Goal: Obtain resource: Download file/media

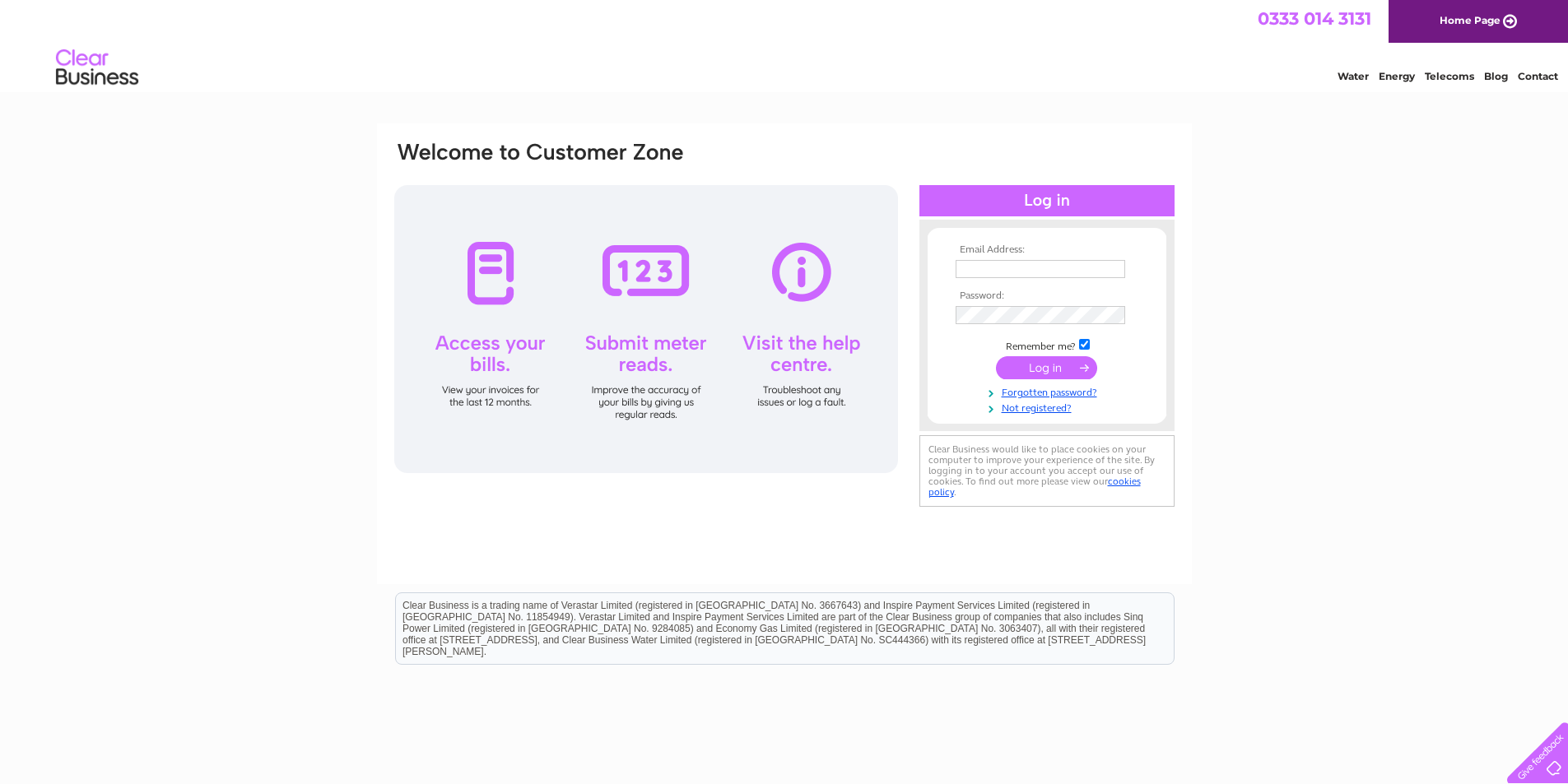
click at [1009, 263] on input "text" at bounding box center [1041, 269] width 170 height 18
type input "david.henson@avilog.uk"
click at [996, 358] on input "submit" at bounding box center [1046, 369] width 101 height 23
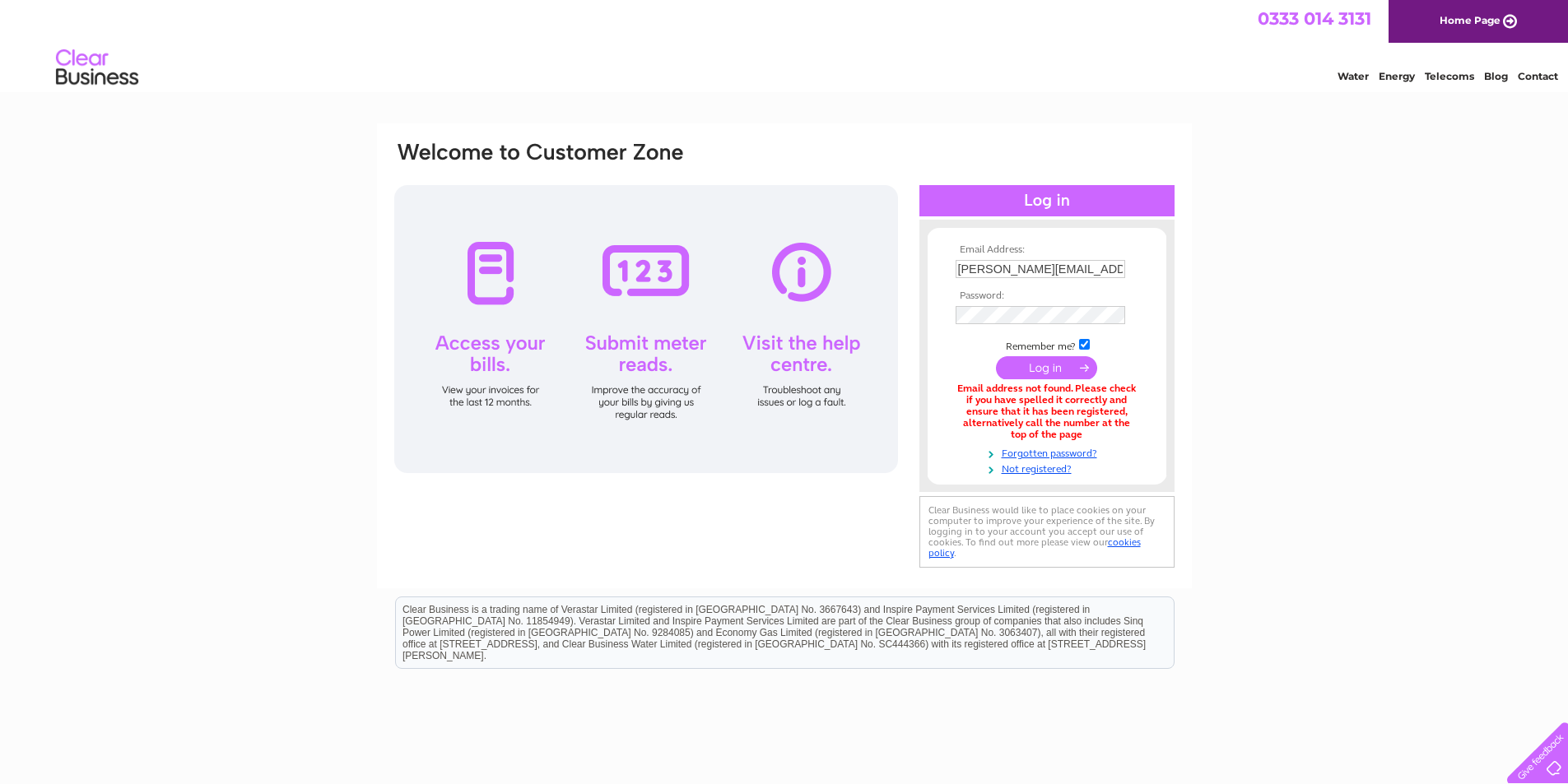
click at [1103, 268] on input "[PERSON_NAME][EMAIL_ADDRESS][PERSON_NAME][DOMAIN_NAME]" at bounding box center [1041, 269] width 170 height 18
drag, startPoint x: 1103, startPoint y: 268, endPoint x: 559, endPoint y: 300, distance: 544.9
click at [602, 307] on div "Email Address: [PERSON_NAME][EMAIL_ADDRESS][PERSON_NAME][DOMAIN_NAME] Password:" at bounding box center [784, 357] width 784 height 434
type input "[EMAIL_ADDRESS][DOMAIN_NAME]"
click at [996, 358] on input "submit" at bounding box center [1046, 369] width 101 height 23
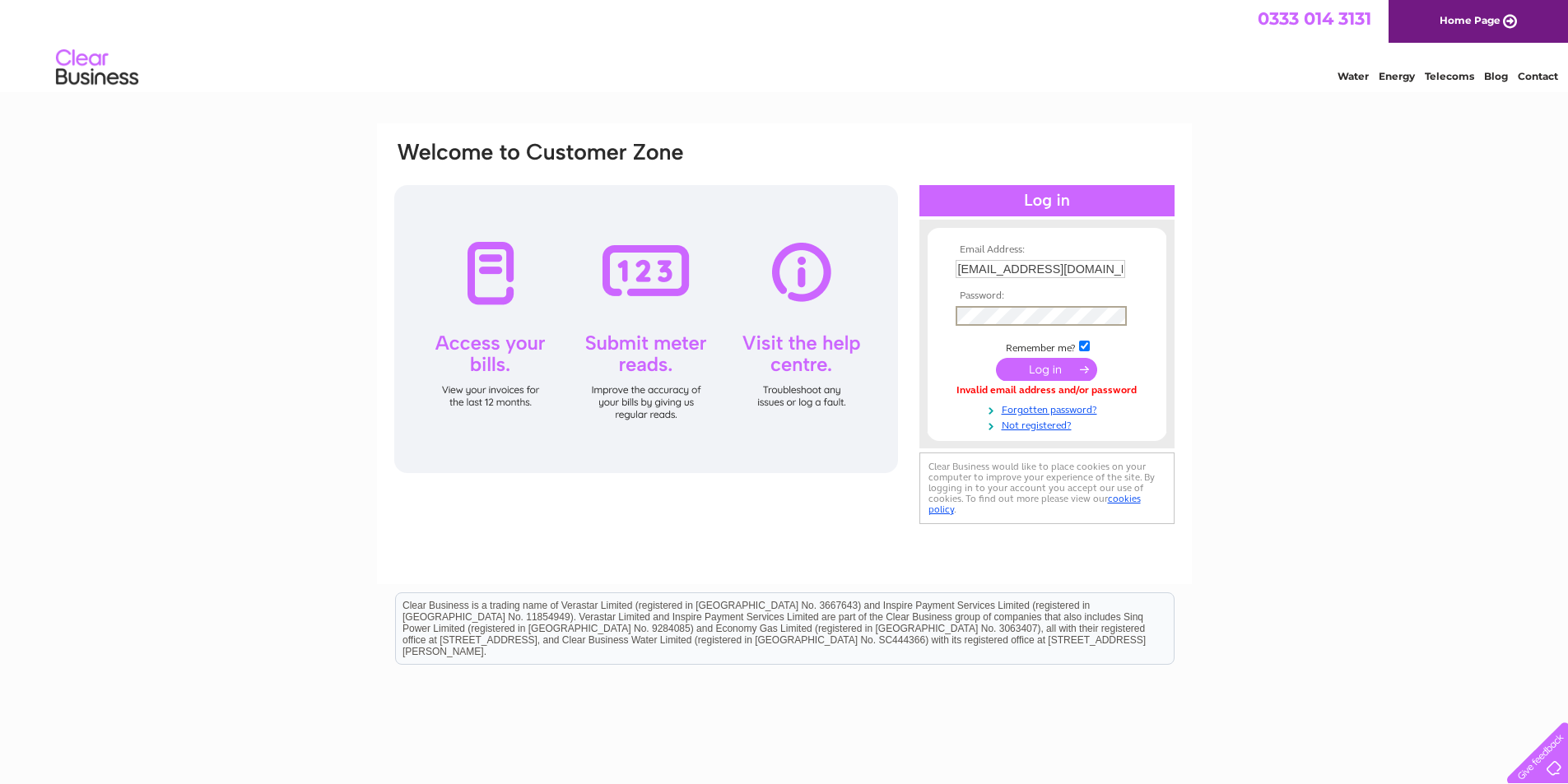
click at [996, 358] on input "submit" at bounding box center [1046, 369] width 101 height 23
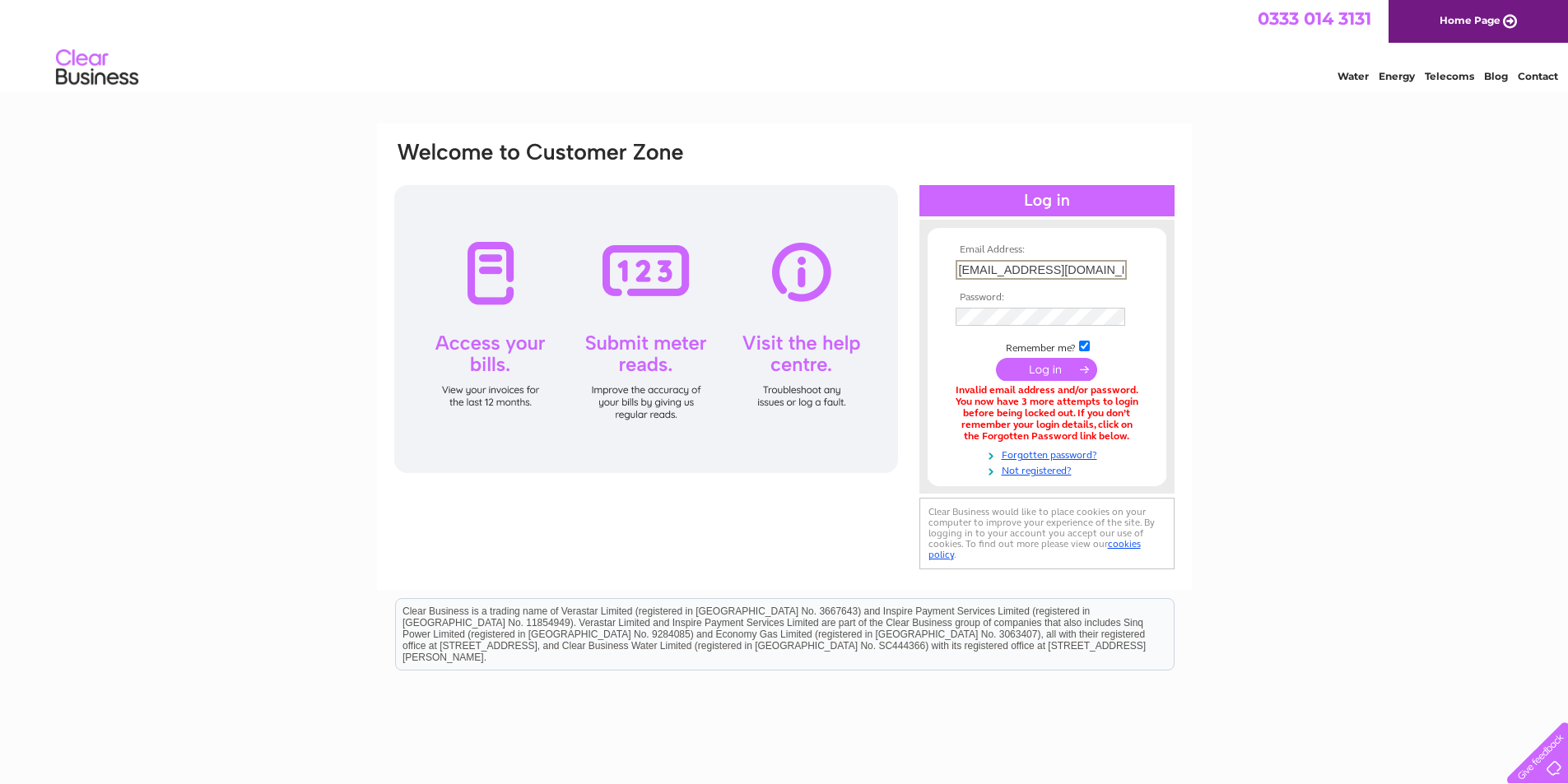
drag, startPoint x: 1099, startPoint y: 271, endPoint x: 524, endPoint y: 261, distance: 575.1
click at [535, 261] on div "Email Address: INVOICES@AVILOG.UK Password:" at bounding box center [784, 357] width 784 height 434
type input "invoices@avilog.uk"
click at [1089, 347] on input "checkbox" at bounding box center [1085, 344] width 11 height 11
checkbox input "false"
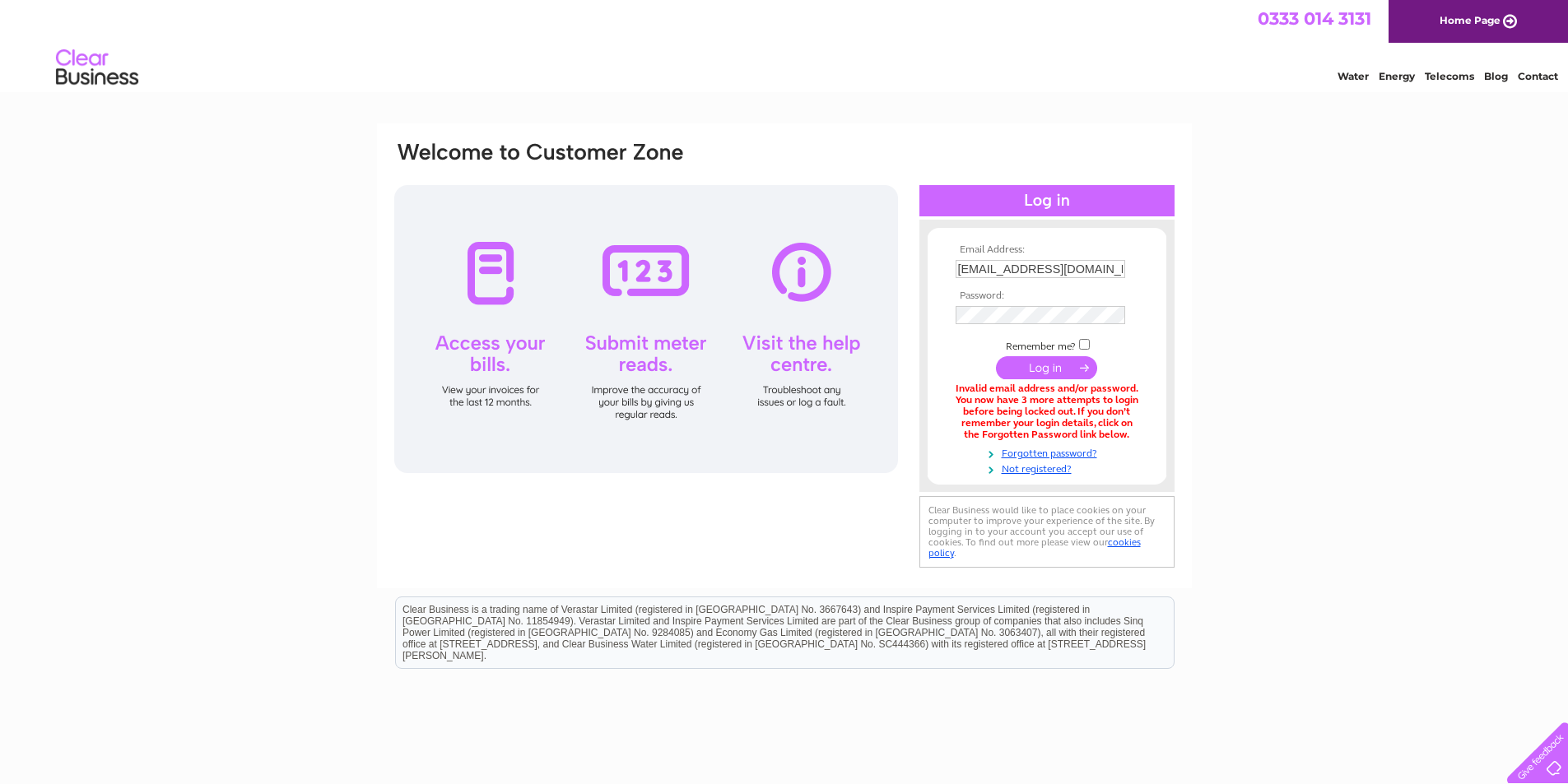
click at [1062, 366] on input "submit" at bounding box center [1046, 368] width 101 height 23
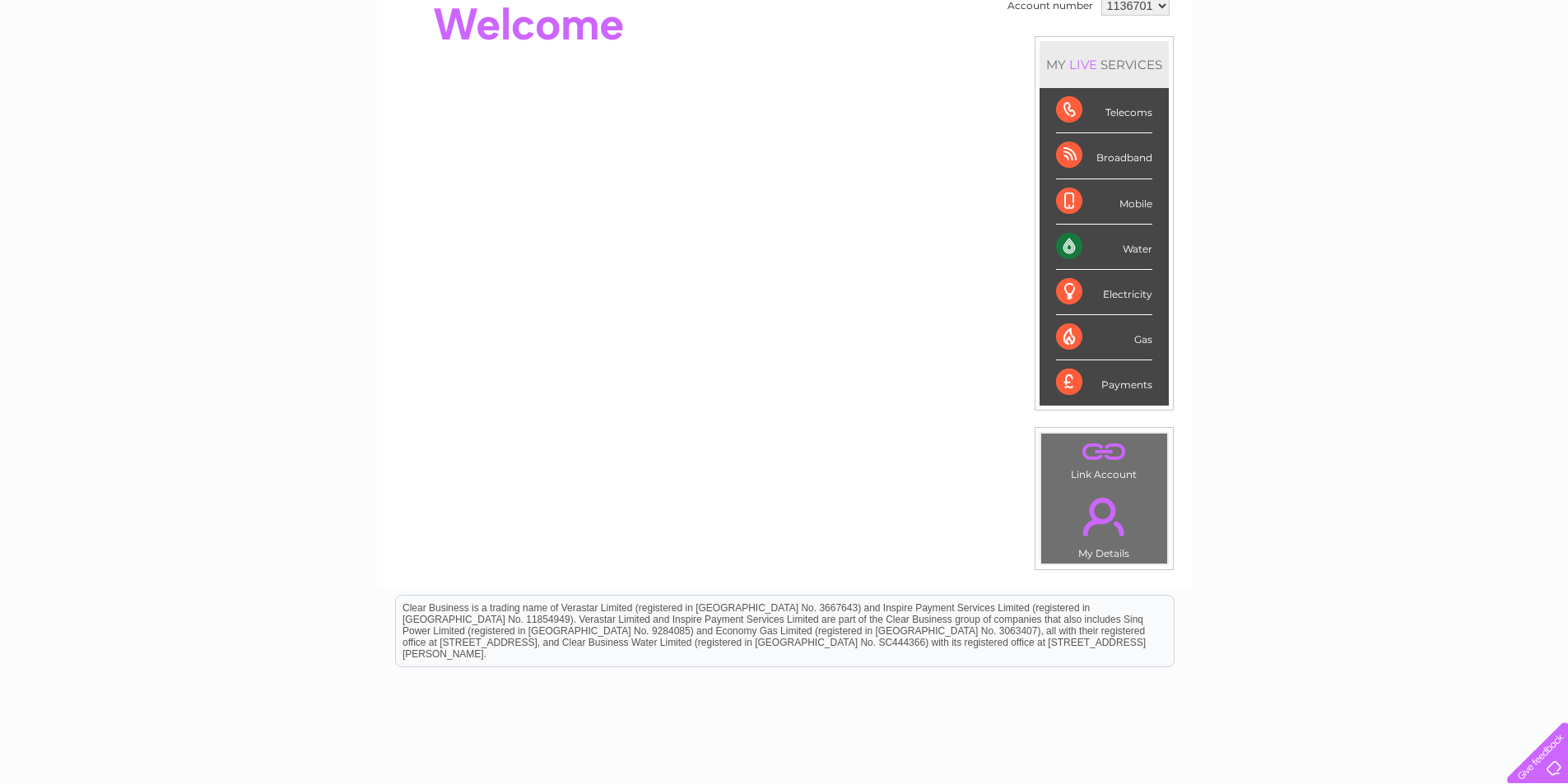
scroll to position [185, 0]
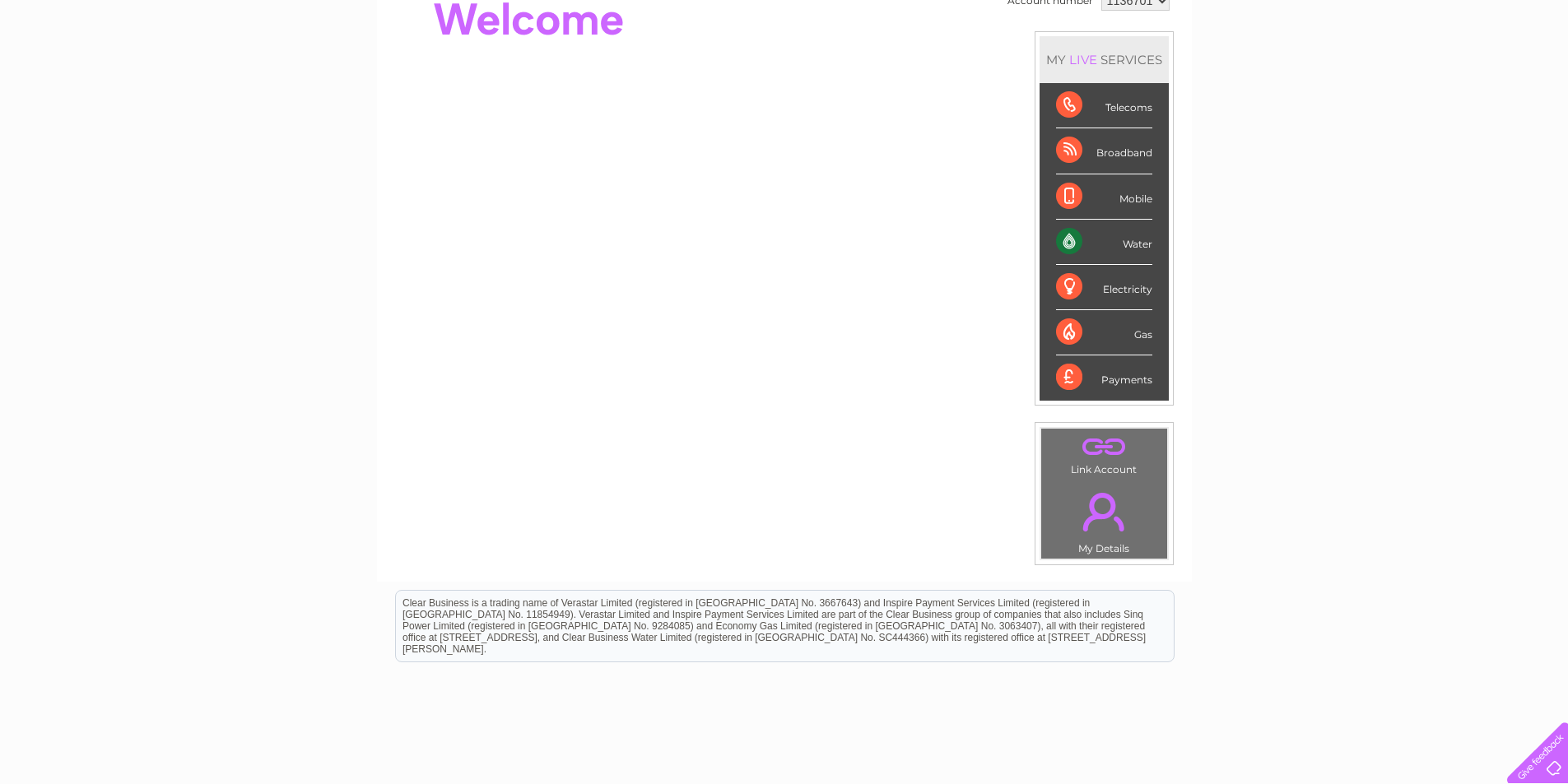
click at [1062, 244] on div "Water" at bounding box center [1103, 242] width 96 height 45
click at [1069, 244] on div "Water" at bounding box center [1103, 242] width 96 height 45
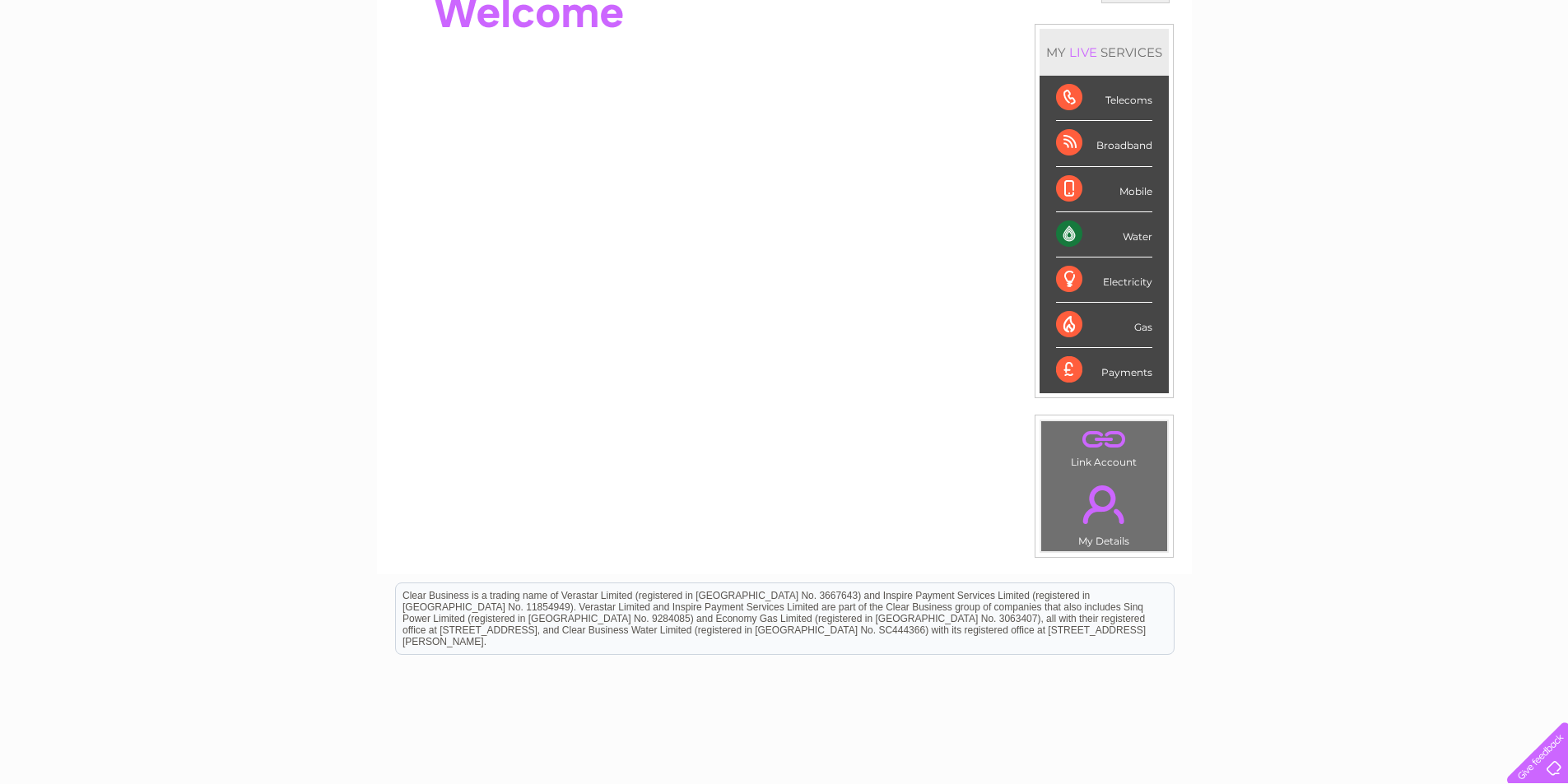
scroll to position [194, 0]
click at [1066, 234] on div "Water" at bounding box center [1103, 233] width 96 height 45
click at [1142, 236] on div "Water" at bounding box center [1103, 233] width 96 height 45
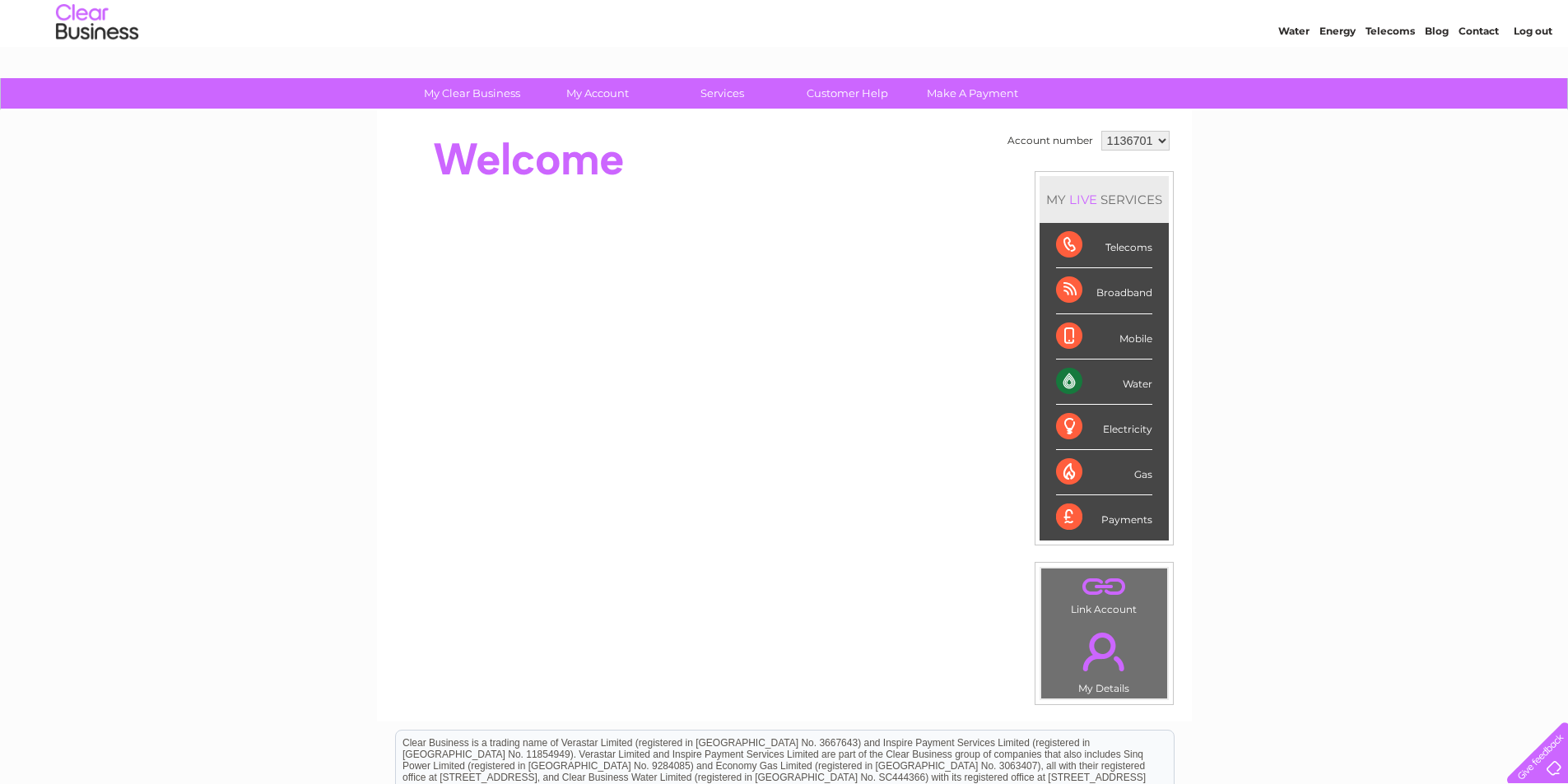
scroll to position [30, 0]
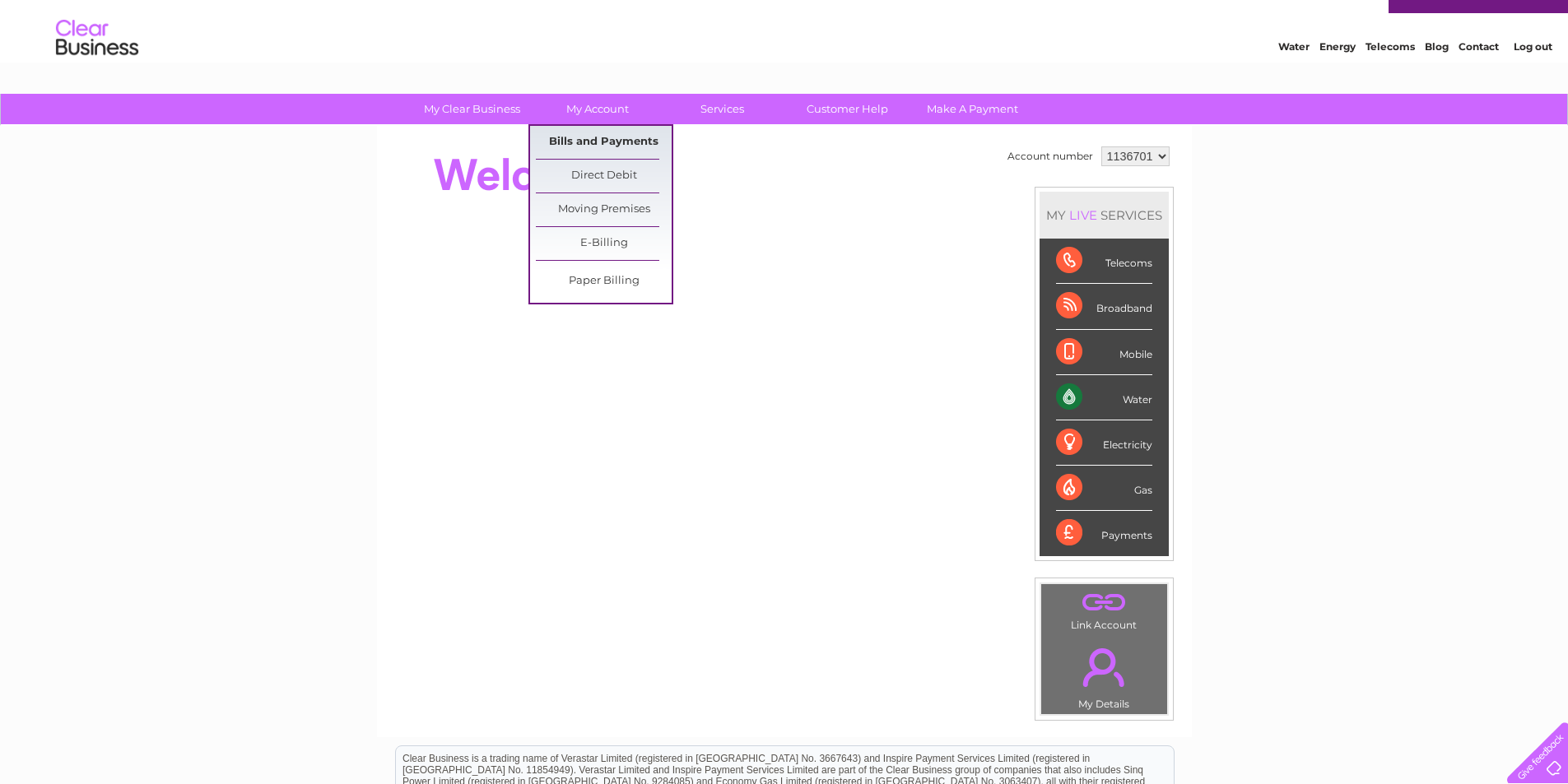
click at [598, 140] on link "Bills and Payments" at bounding box center [603, 141] width 135 height 33
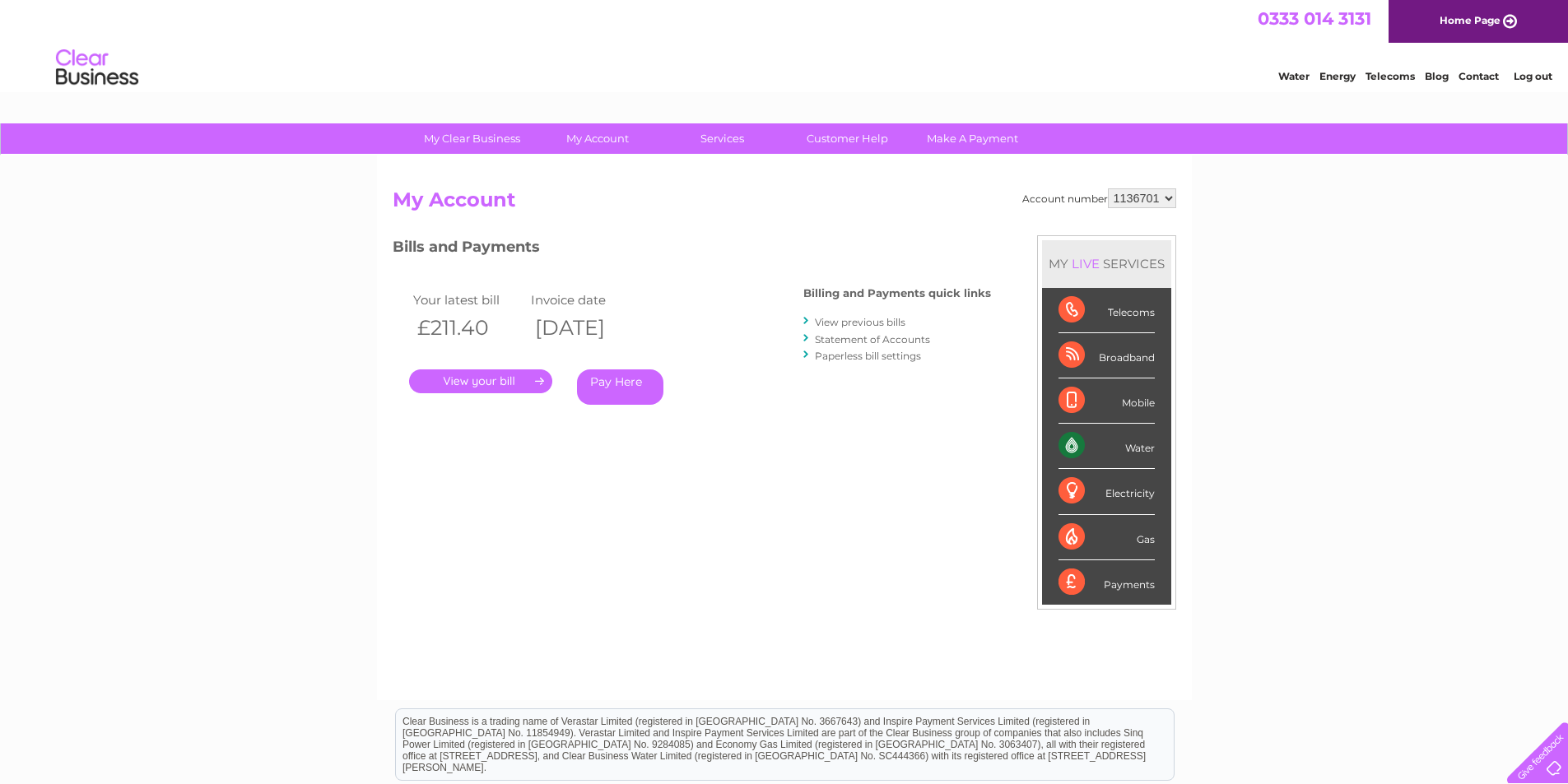
click at [517, 383] on link "." at bounding box center [480, 382] width 143 height 24
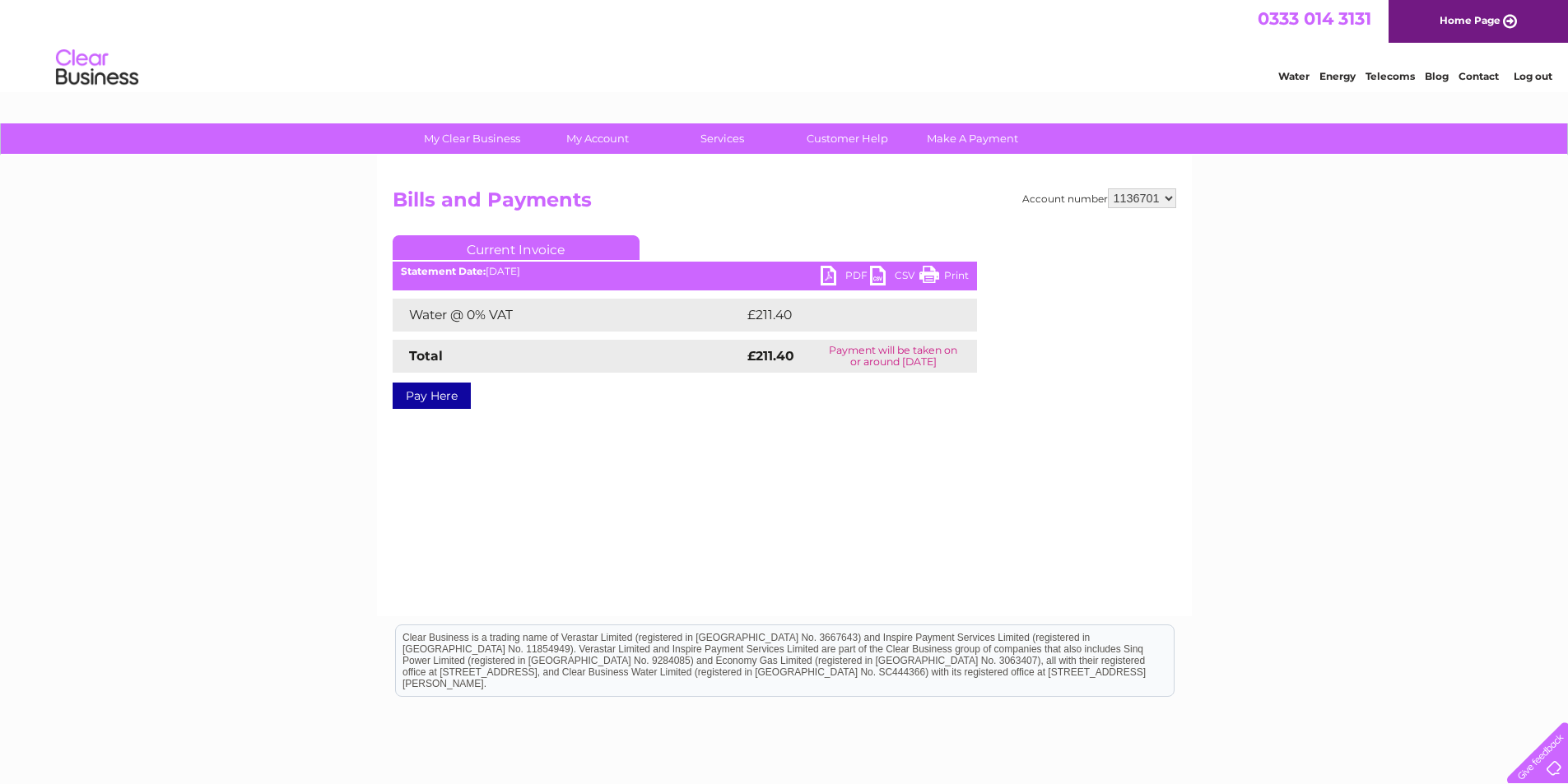
click at [878, 273] on link "CSV" at bounding box center [895, 278] width 49 height 24
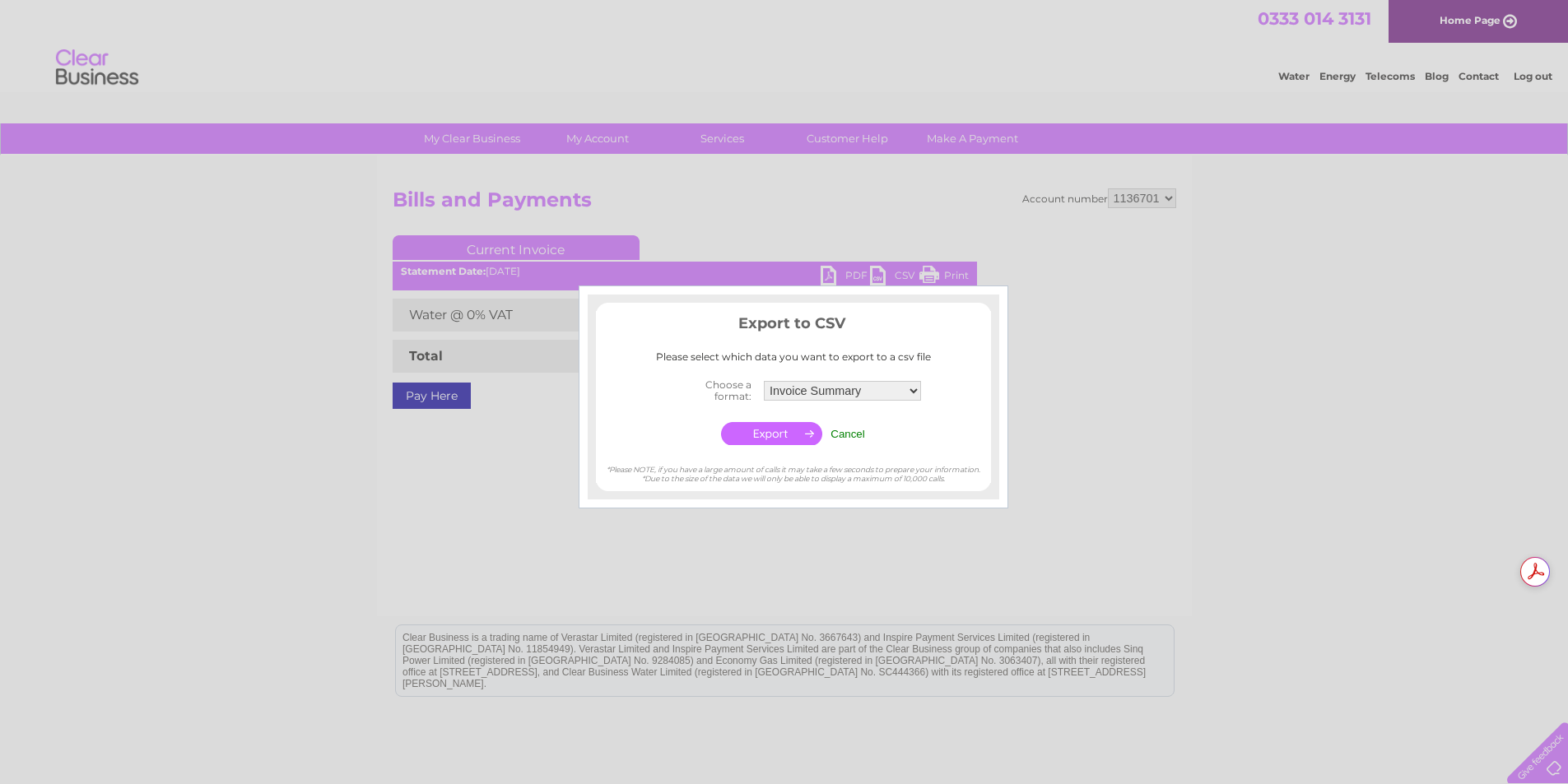
click at [1117, 415] on div at bounding box center [784, 392] width 1568 height 784
click at [847, 432] on input "Cancel" at bounding box center [847, 434] width 35 height 12
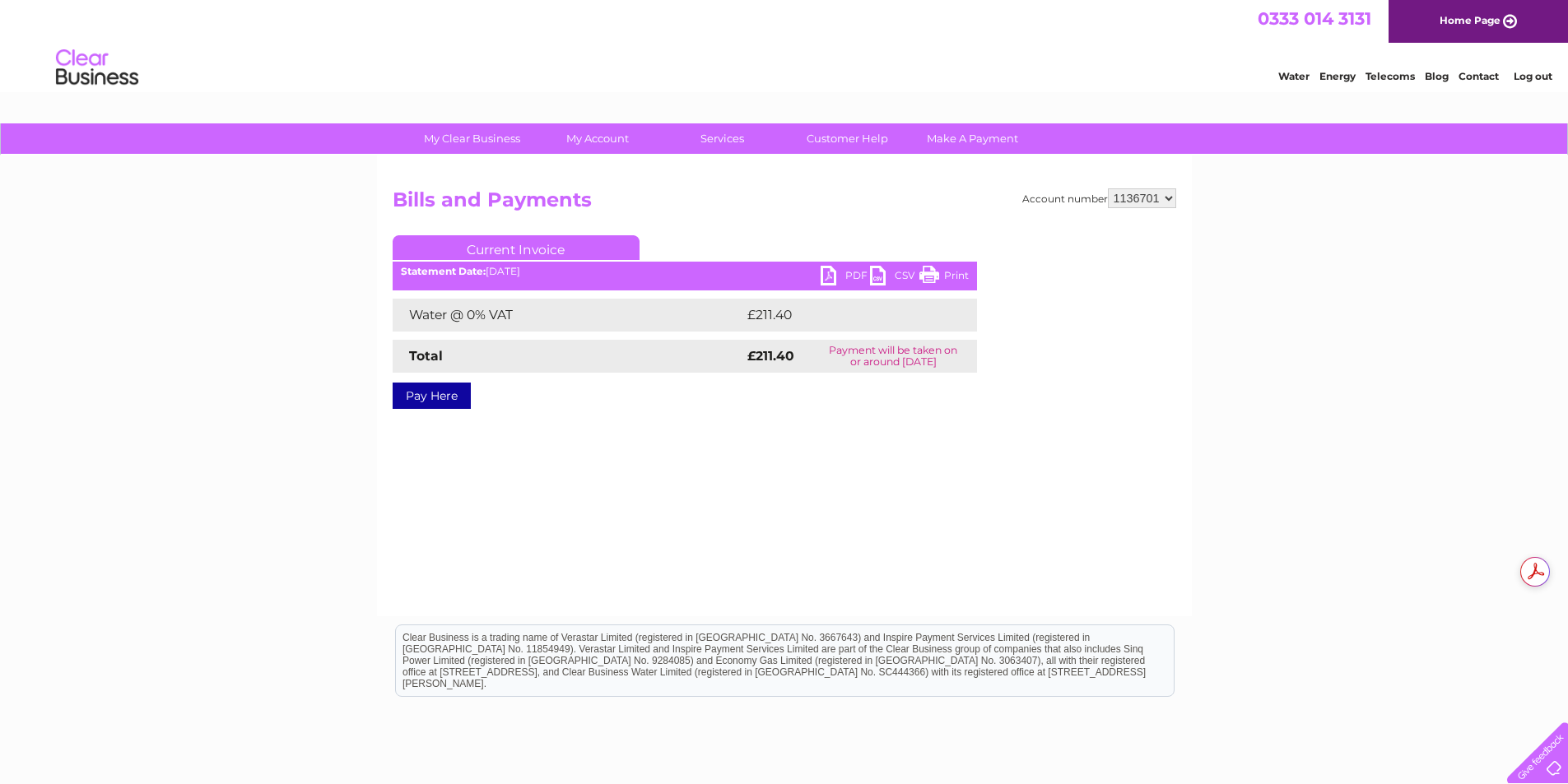
click at [828, 273] on link "PDF" at bounding box center [845, 278] width 49 height 24
click at [1178, 64] on div "Water Energy Telecoms Blog Contact Log out" at bounding box center [784, 69] width 1568 height 53
